Goal: Find specific page/section: Find specific page/section

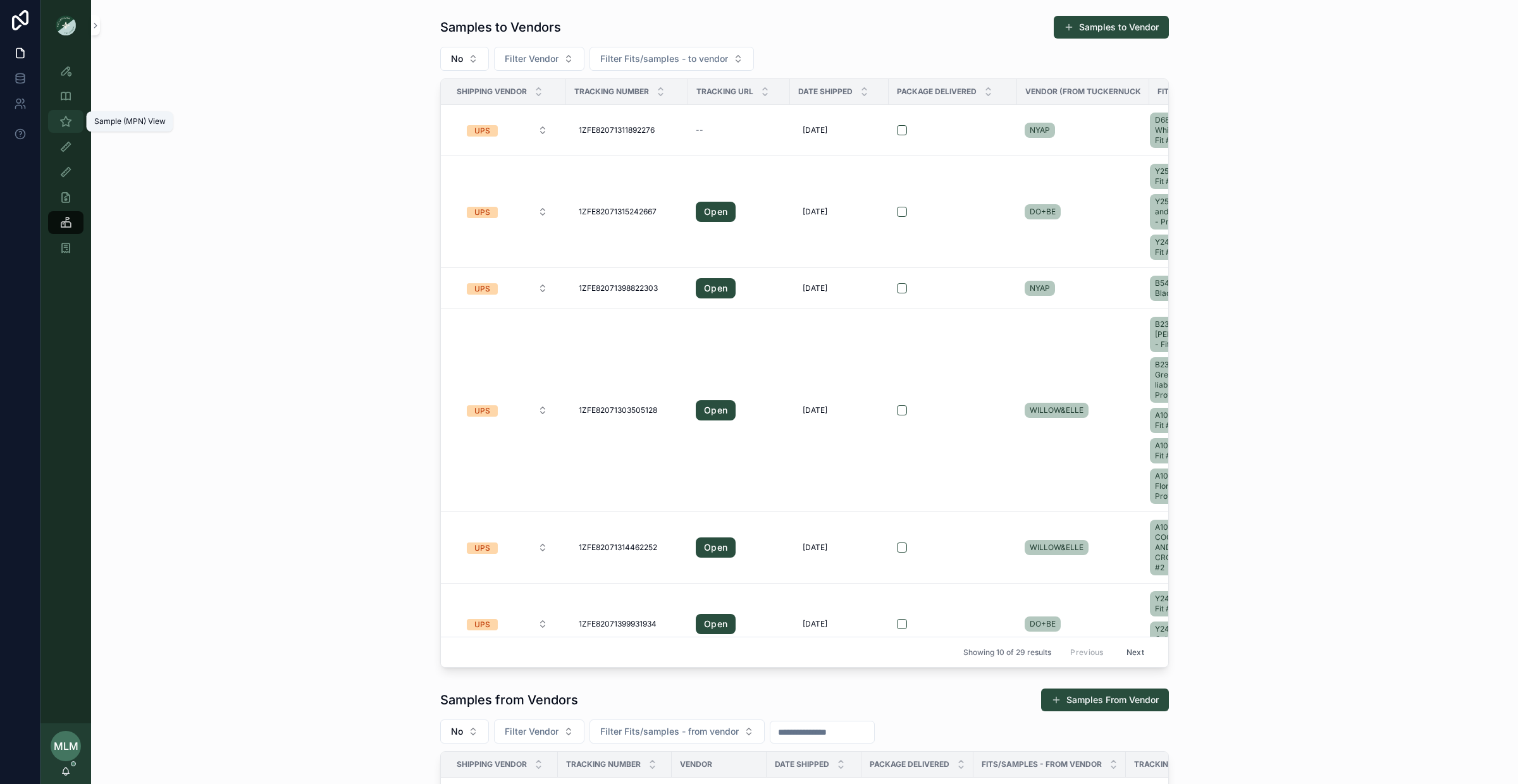
click at [65, 124] on icon "scrollable content" at bounding box center [65, 121] width 13 height 13
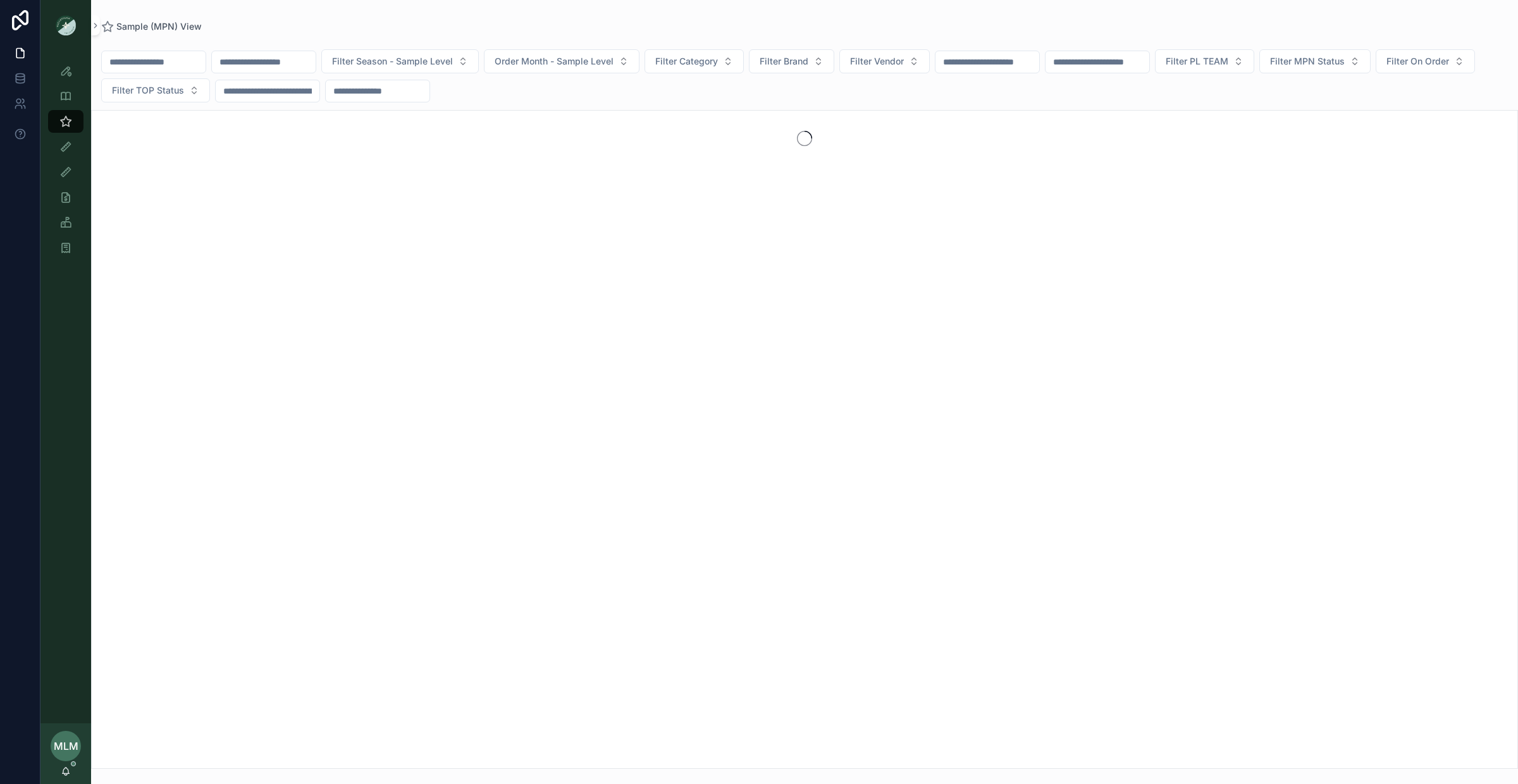
click at [291, 54] on input "scrollable content" at bounding box center [263, 62] width 104 height 18
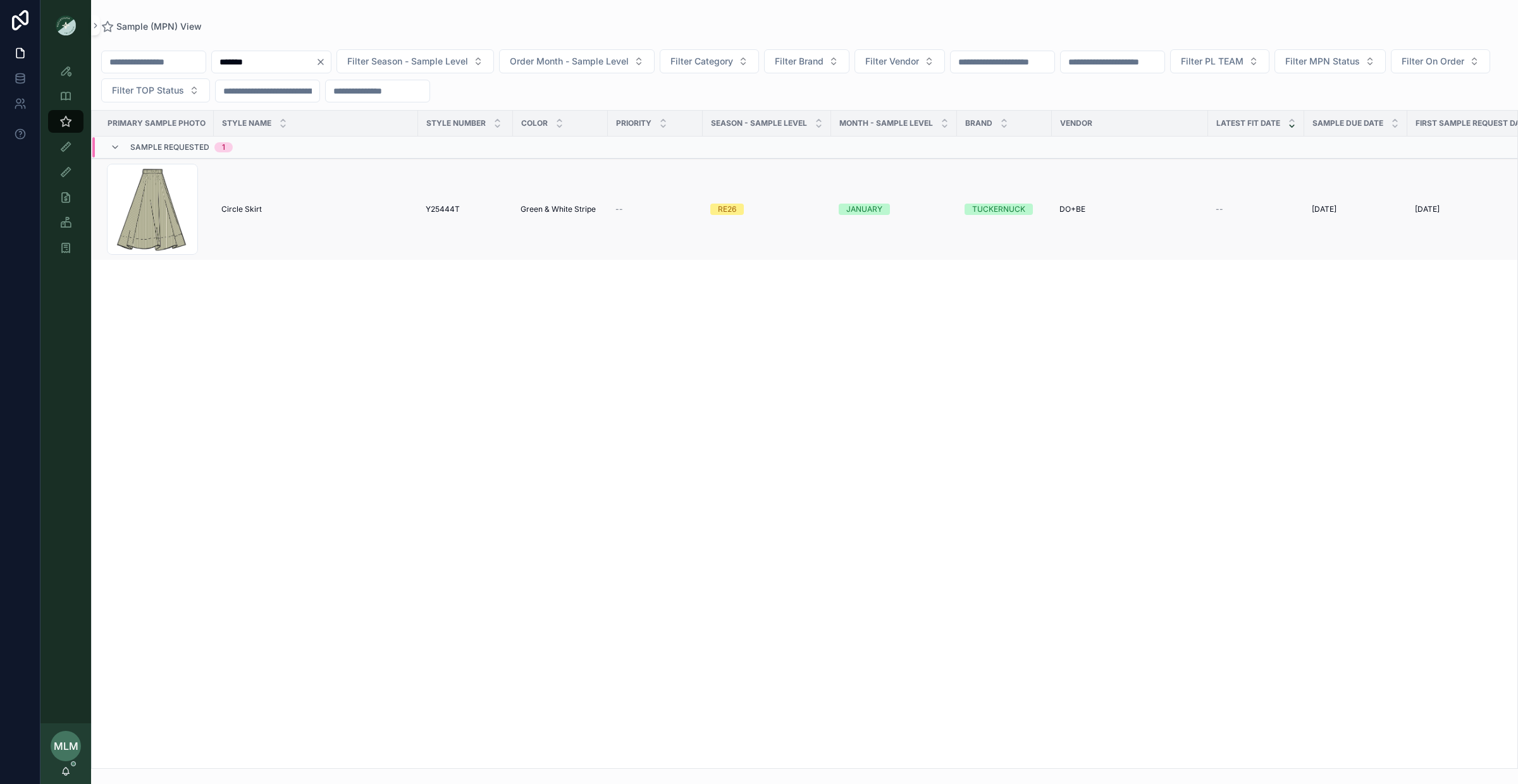
type input "*******"
click at [250, 213] on span "Circle Skirt" at bounding box center [241, 210] width 40 height 10
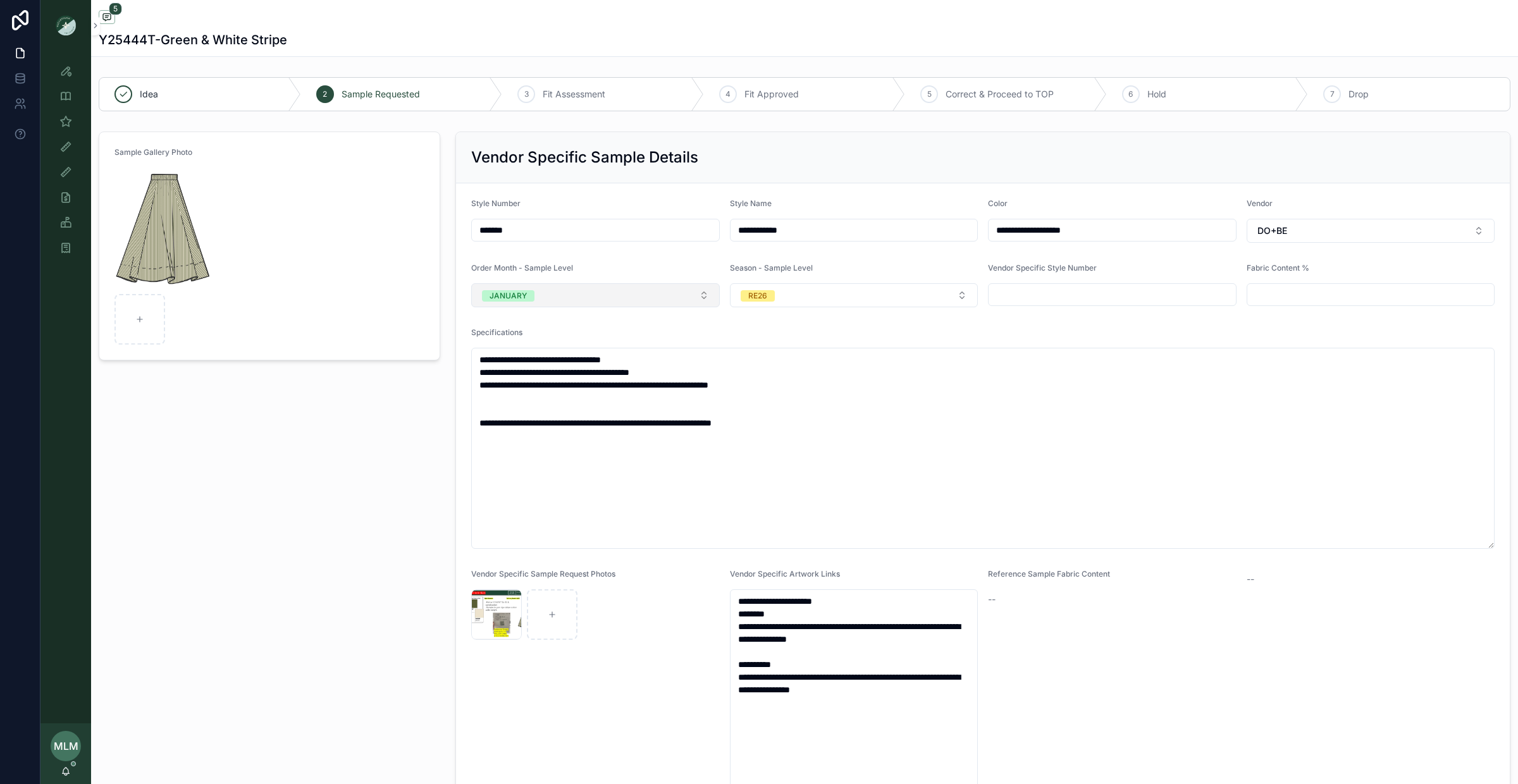
click at [587, 302] on button "JANUARY" at bounding box center [595, 295] width 249 height 24
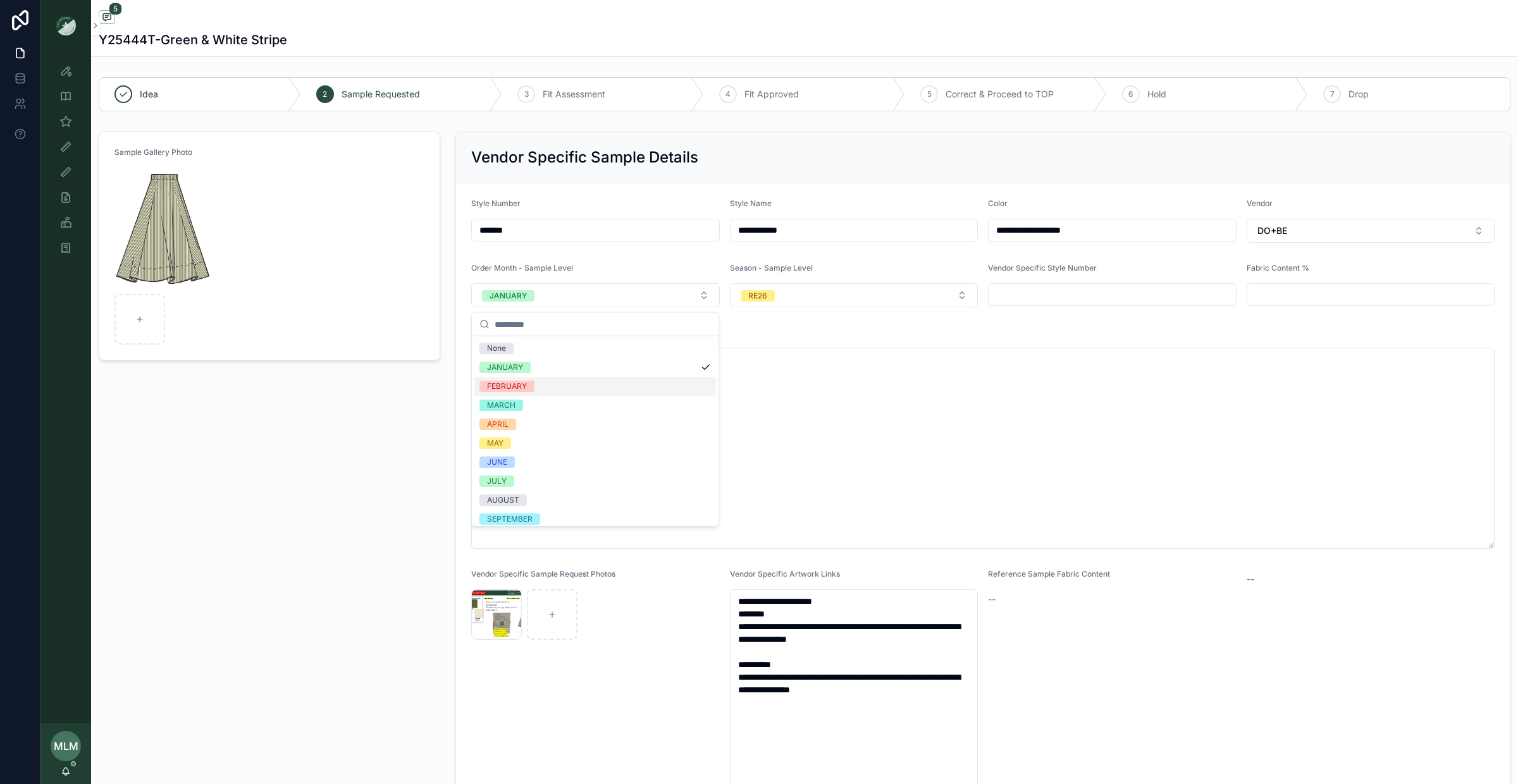
click at [548, 388] on div "FEBRUARY" at bounding box center [595, 386] width 241 height 19
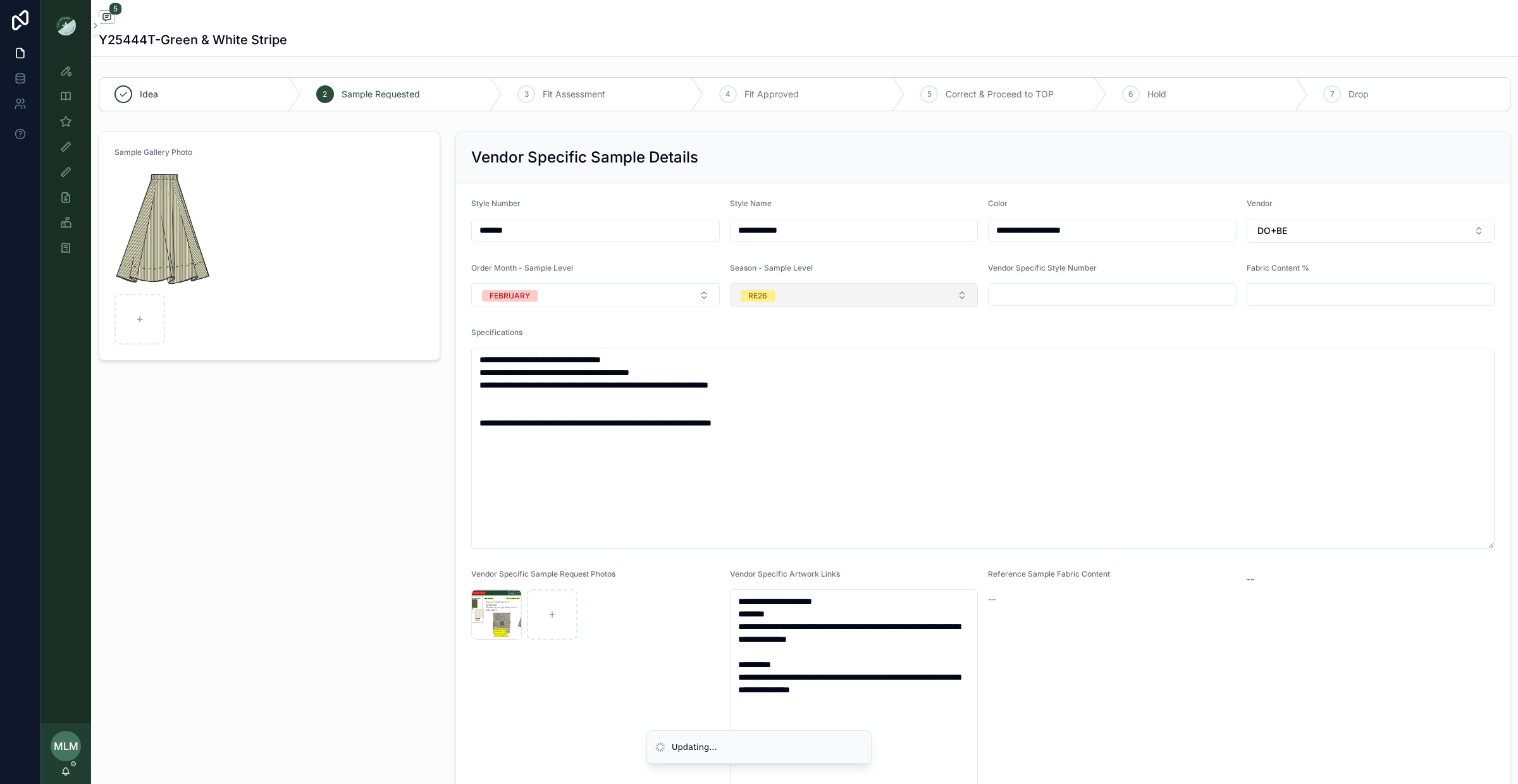
click at [813, 291] on button "RE26" at bounding box center [854, 295] width 249 height 24
click at [795, 391] on div "PS26" at bounding box center [854, 386] width 241 height 19
click at [294, 590] on div "Sample Gallery Photo" at bounding box center [269, 475] width 357 height 698
